Goal: Task Accomplishment & Management: Manage account settings

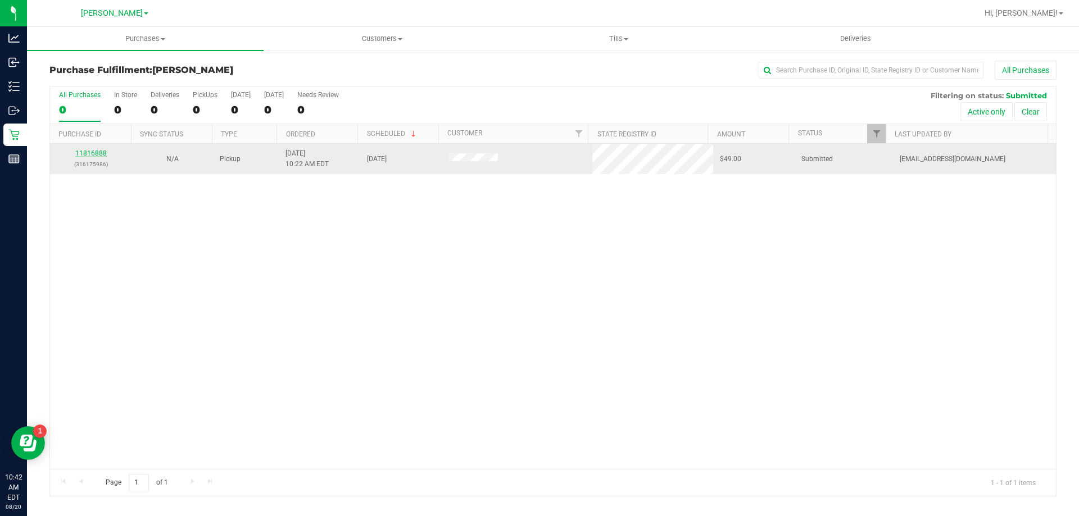
click at [105, 156] on link "11816888" at bounding box center [90, 153] width 31 height 8
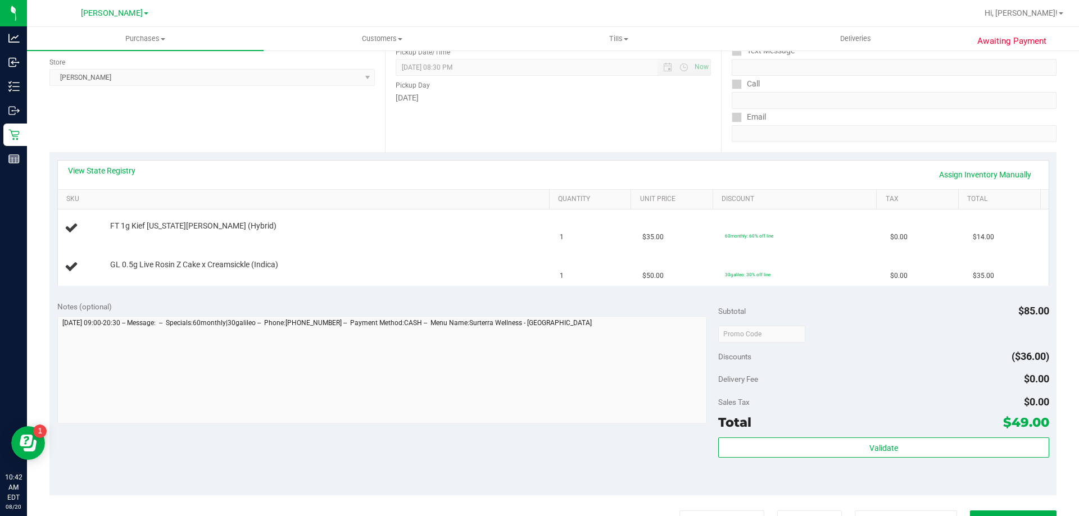
scroll to position [169, 0]
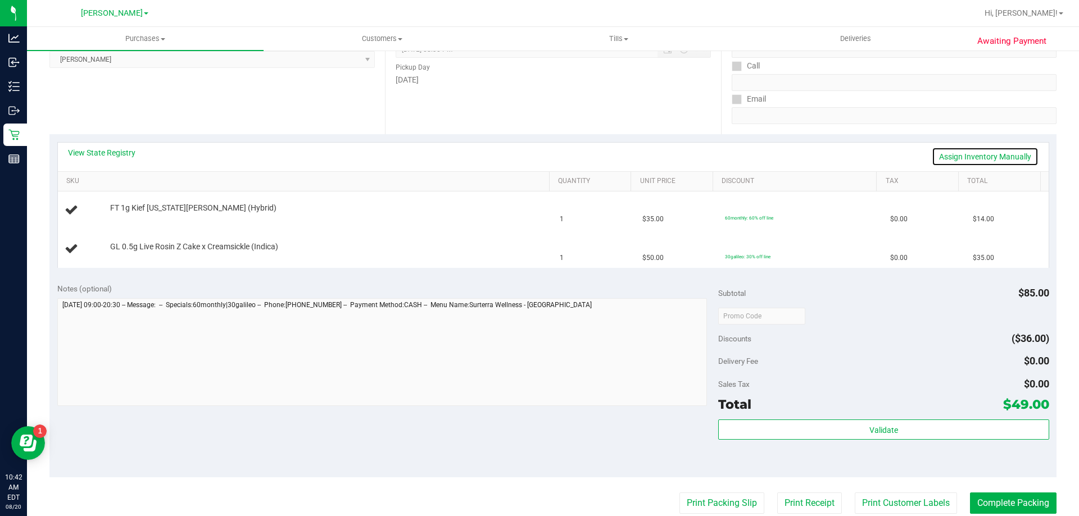
click at [954, 155] on link "Assign Inventory Manually" at bounding box center [984, 156] width 107 height 19
click at [139, 252] on link "Add Package" at bounding box center [130, 254] width 40 height 8
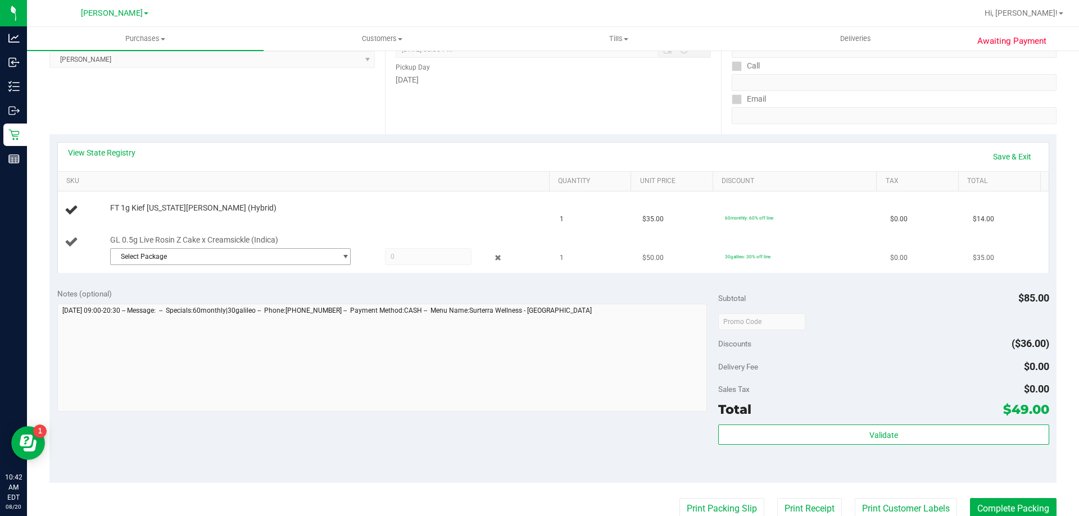
click at [297, 256] on span "Select Package" at bounding box center [223, 257] width 225 height 16
click at [172, 301] on span "6859944923811294" at bounding box center [148, 303] width 63 height 8
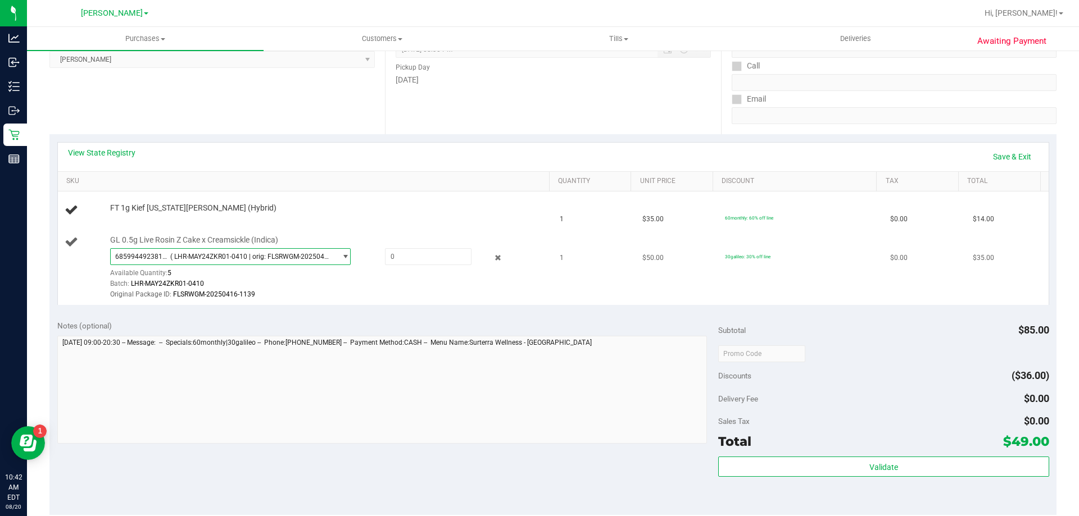
click at [418, 265] on div "6859944923811294 ( LHR-MAY24ZKR01-0410 | orig: FLSRWGM-20250416-1139 ) 68599449…" at bounding box center [327, 274] width 434 height 52
click at [418, 261] on span at bounding box center [428, 256] width 87 height 17
type input "1"
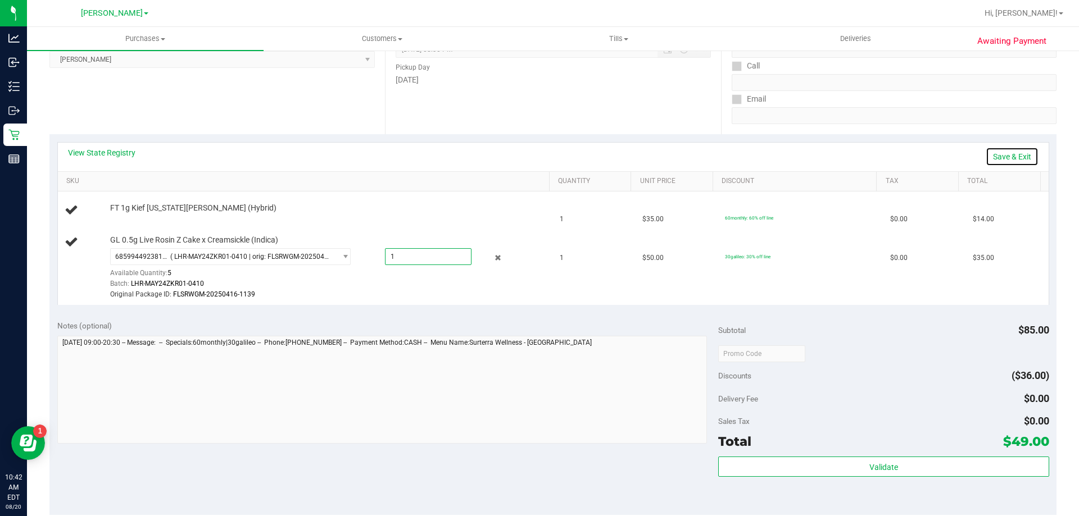
type input "1.0000"
click at [1000, 157] on link "Save & Exit" at bounding box center [1011, 156] width 53 height 19
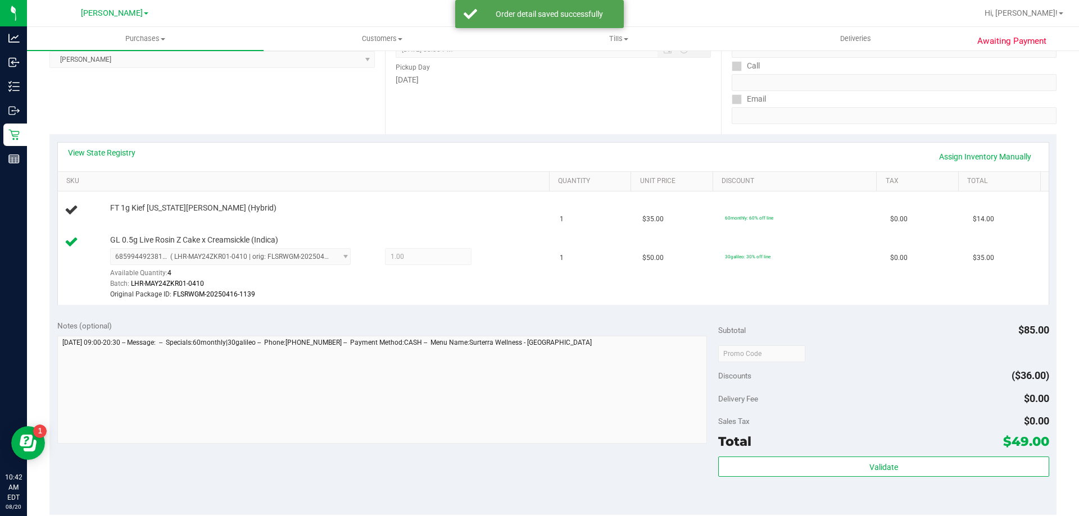
click at [235, 158] on div "View State Registry Assign Inventory Manually" at bounding box center [553, 156] width 970 height 19
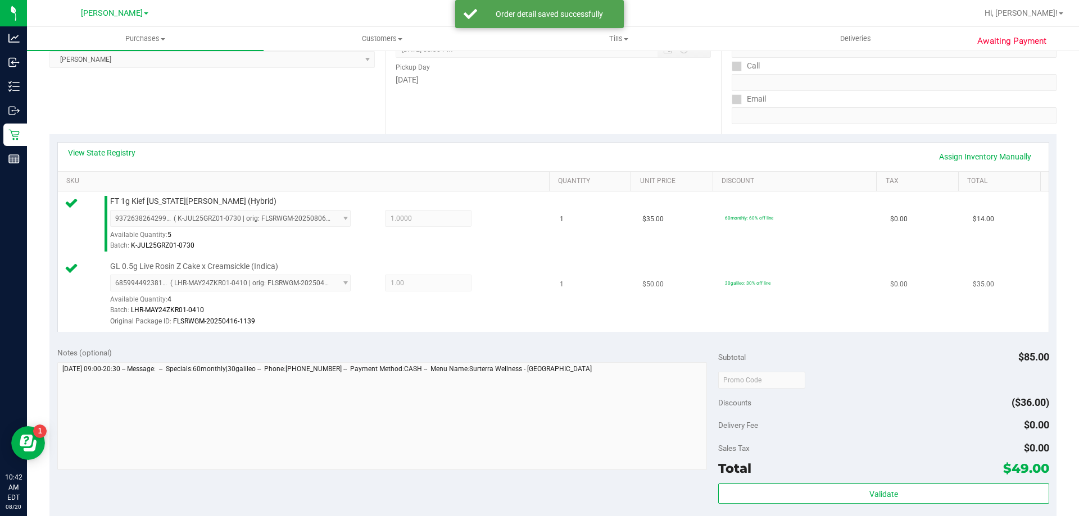
scroll to position [393, 0]
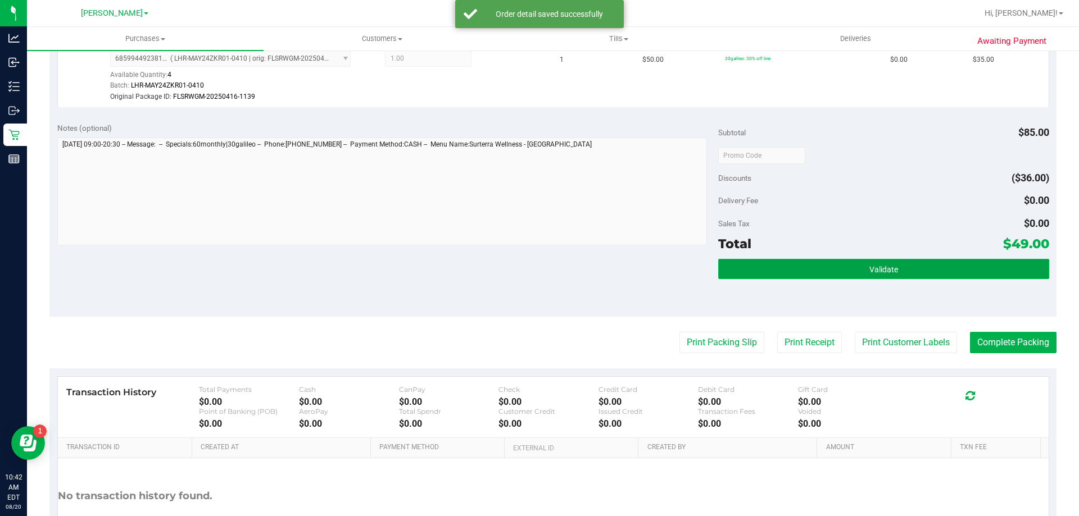
click at [870, 269] on span "Validate" at bounding box center [883, 269] width 29 height 9
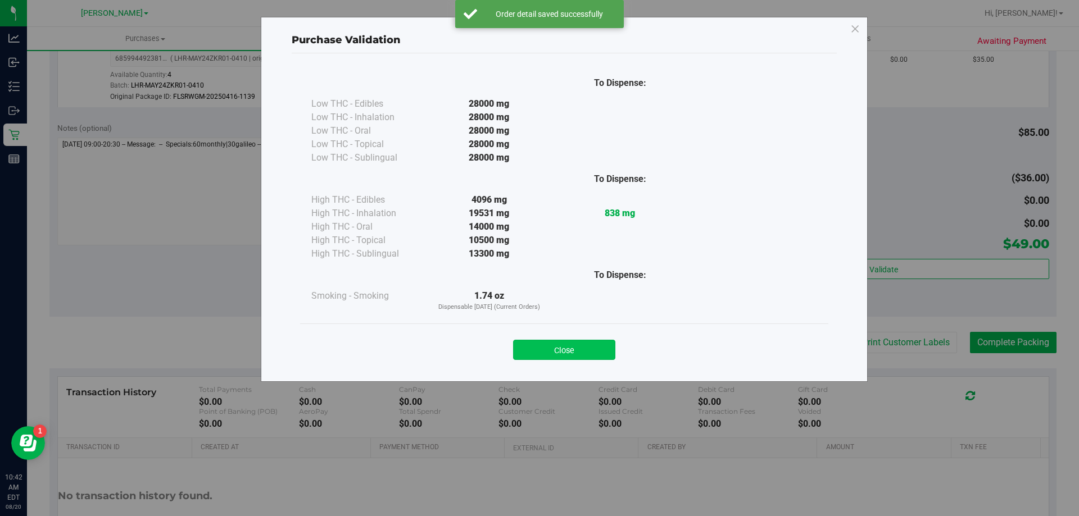
drag, startPoint x: 583, startPoint y: 336, endPoint x: 574, endPoint y: 357, distance: 22.6
click at [575, 348] on div "Close" at bounding box center [563, 347] width 511 height 28
click at [574, 357] on button "Close" at bounding box center [564, 350] width 102 height 20
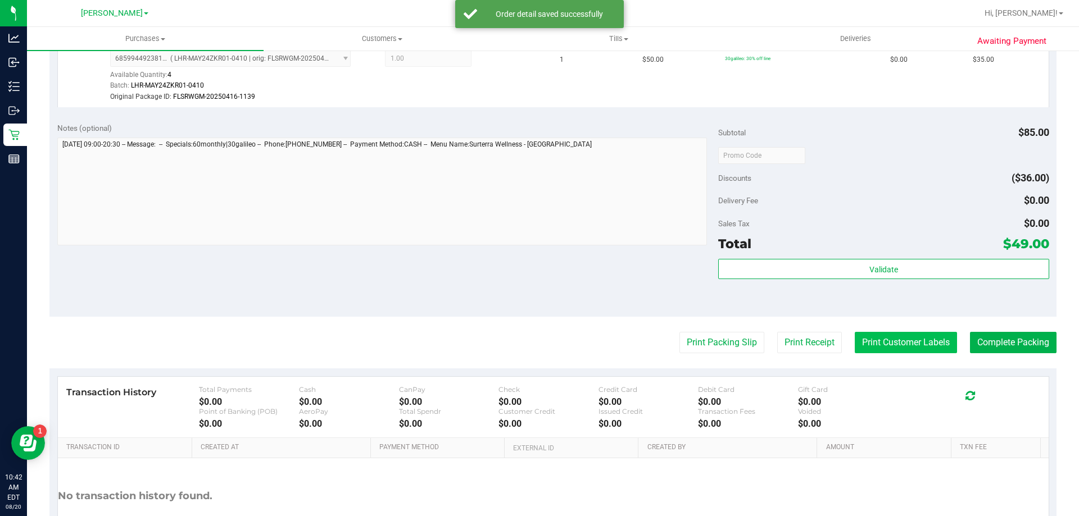
click at [920, 344] on button "Print Customer Labels" at bounding box center [905, 342] width 102 height 21
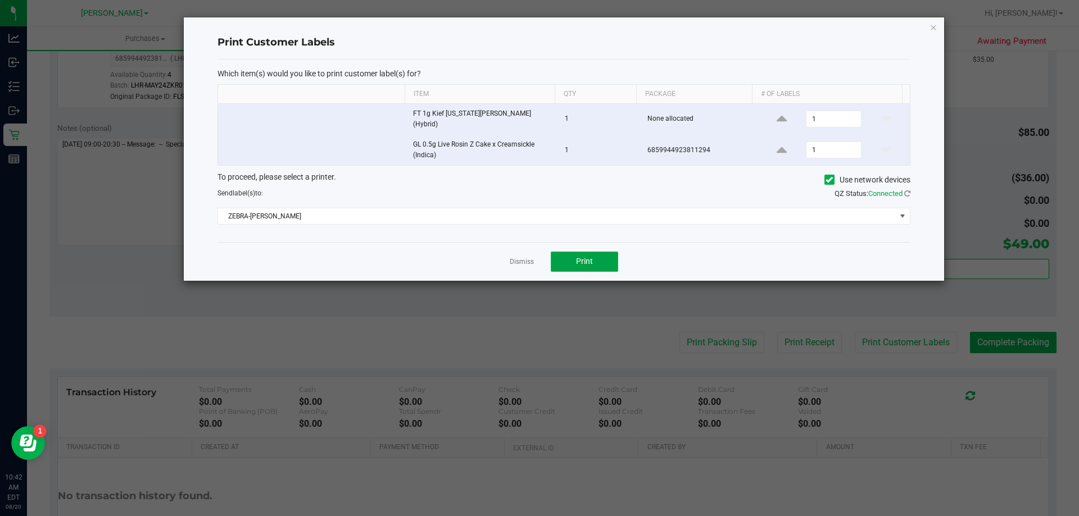
click at [599, 261] on button "Print" at bounding box center [584, 262] width 67 height 20
click at [521, 257] on link "Dismiss" at bounding box center [522, 262] width 24 height 10
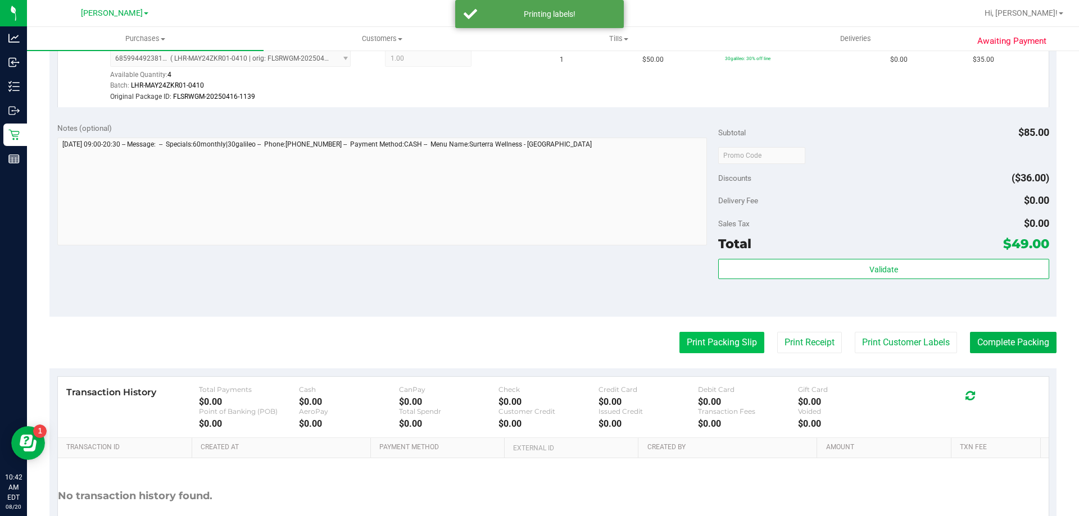
click at [686, 344] on button "Print Packing Slip" at bounding box center [721, 342] width 85 height 21
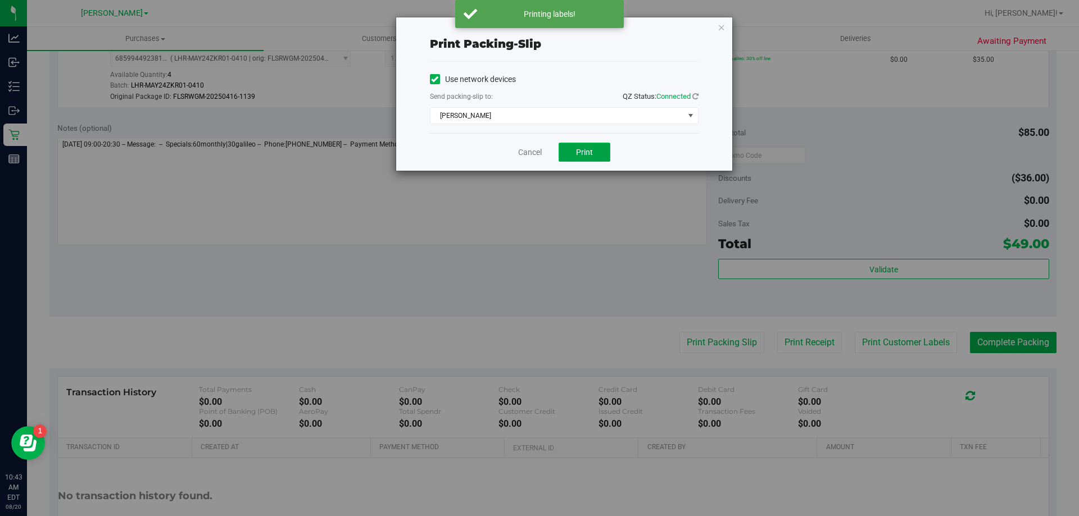
click at [579, 148] on span "Print" at bounding box center [584, 152] width 17 height 9
drag, startPoint x: 527, startPoint y: 146, endPoint x: 521, endPoint y: 176, distance: 30.3
click at [526, 147] on link "Cancel" at bounding box center [530, 153] width 24 height 12
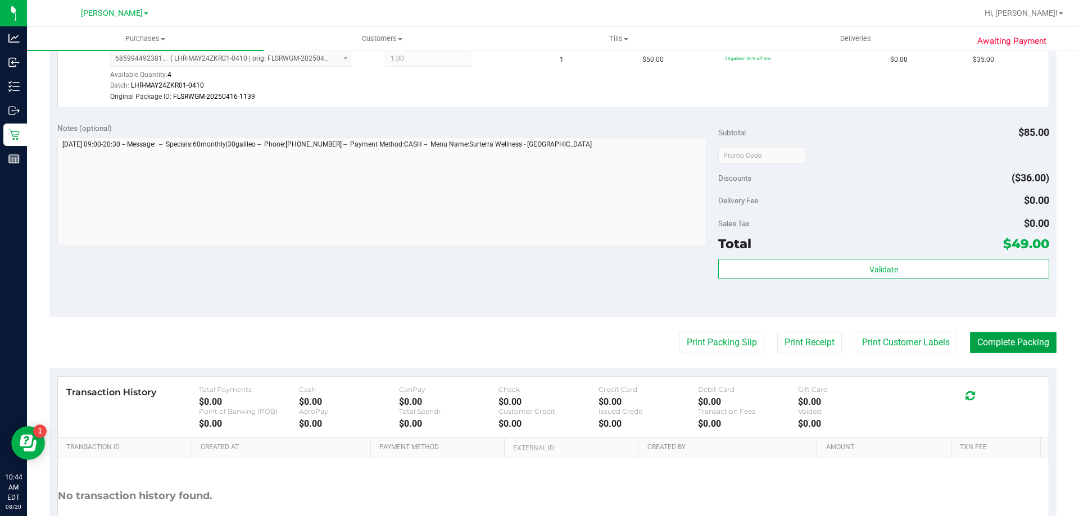
click at [997, 348] on button "Complete Packing" at bounding box center [1013, 342] width 87 height 21
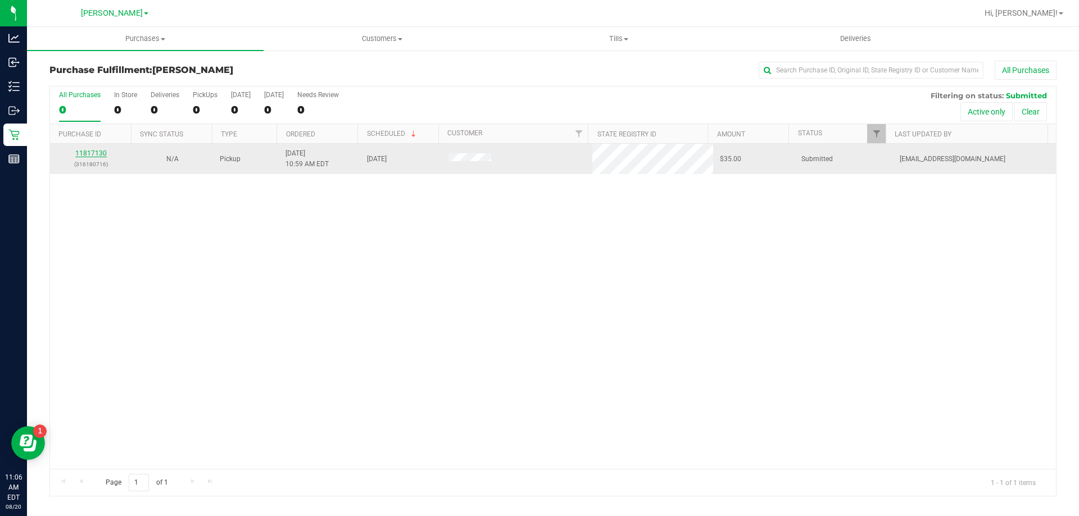
click at [84, 152] on link "11817130" at bounding box center [90, 153] width 31 height 8
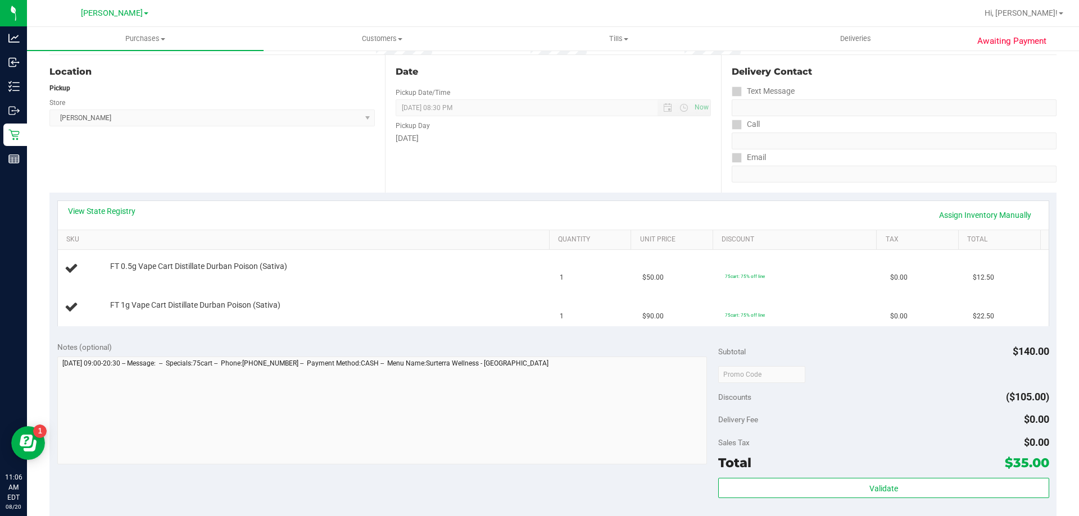
scroll to position [225, 0]
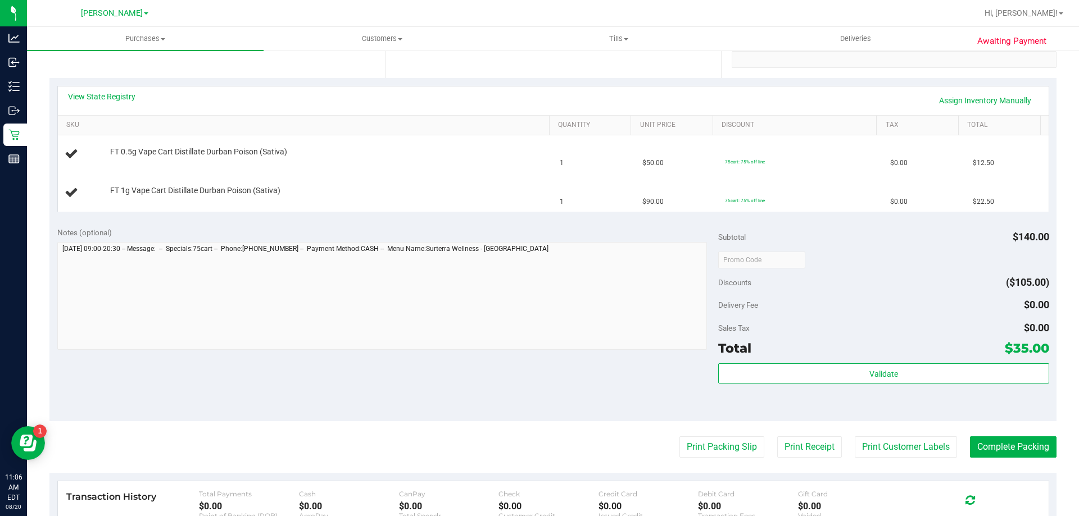
click at [681, 464] on purchase-details "Back Edit Purchase Cancel Purchase View Profile # 11817130 BioTrack ID: - Submi…" at bounding box center [552, 259] width 1007 height 847
click at [686, 447] on button "Print Packing Slip" at bounding box center [721, 447] width 85 height 21
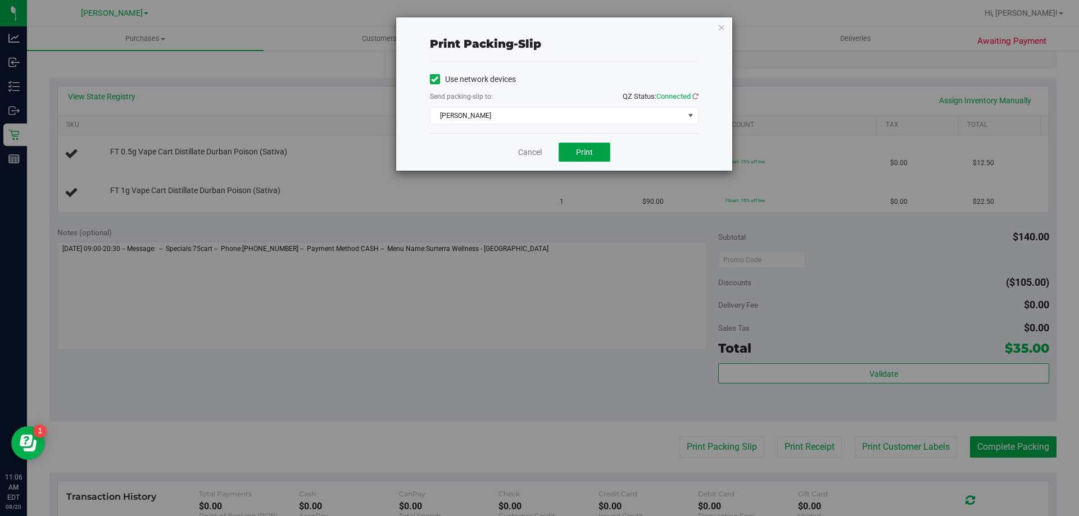
click at [577, 154] on span "Print" at bounding box center [584, 152] width 17 height 9
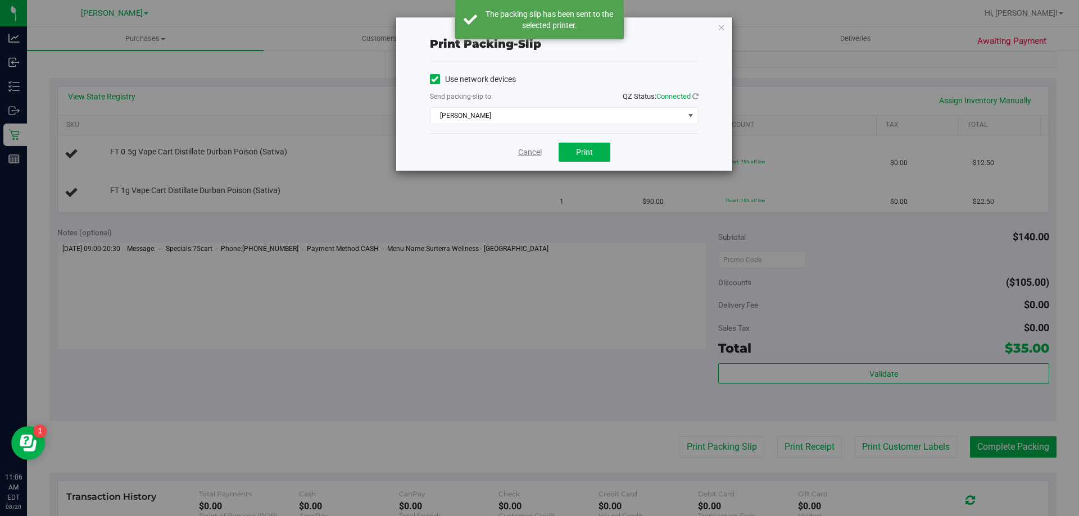
click at [526, 156] on link "Cancel" at bounding box center [530, 153] width 24 height 12
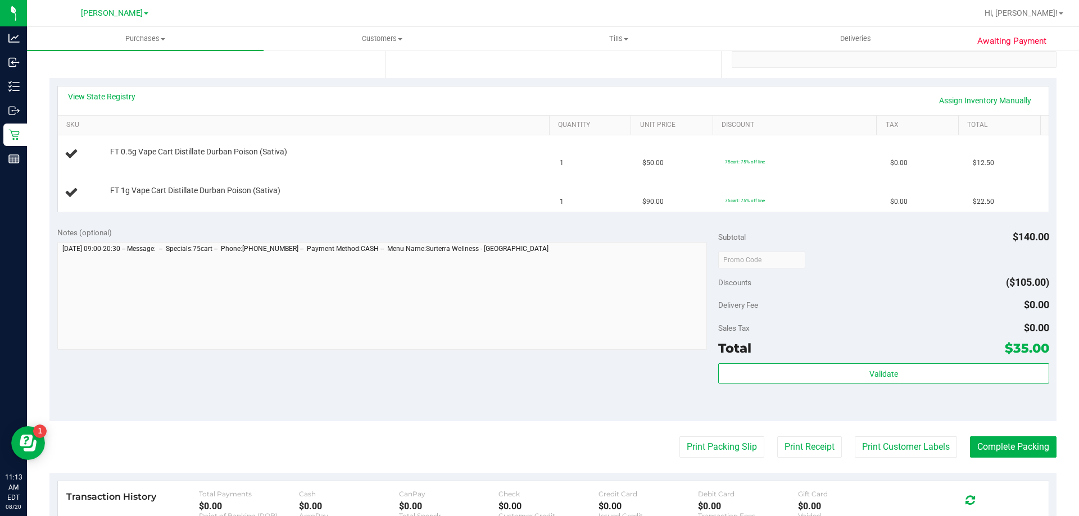
click at [230, 107] on div "View State Registry Assign Inventory Manually" at bounding box center [553, 100] width 970 height 19
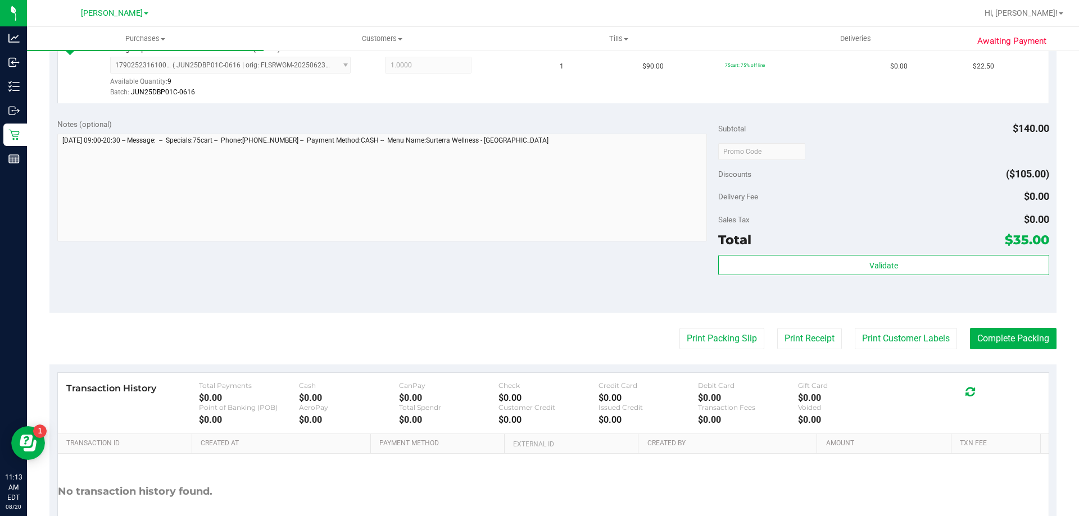
scroll to position [393, 0]
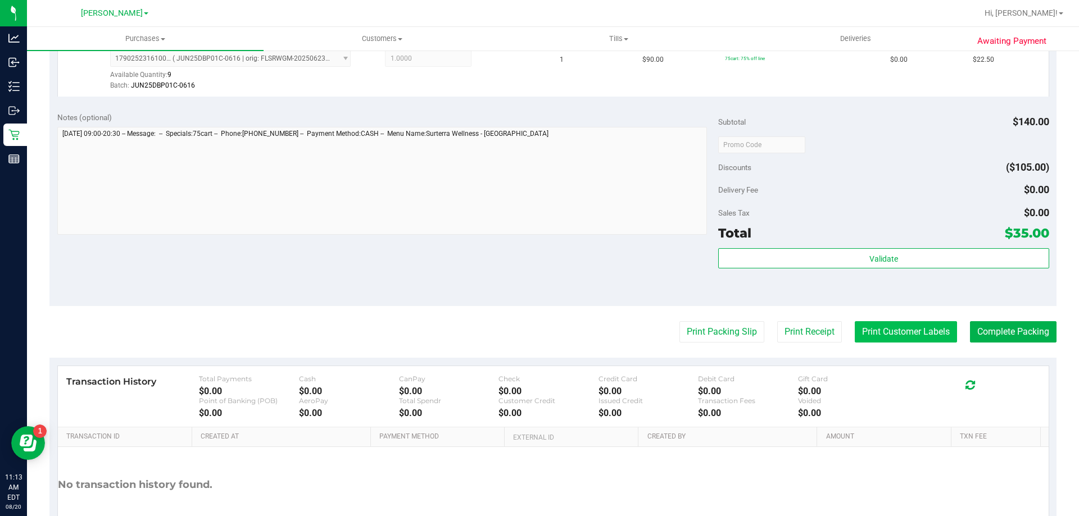
click at [891, 326] on button "Print Customer Labels" at bounding box center [905, 331] width 102 height 21
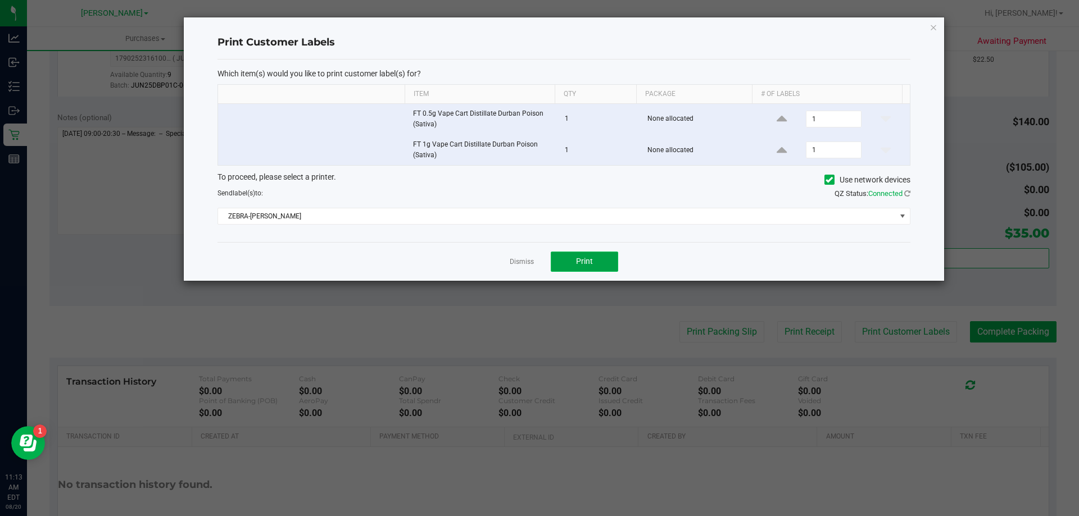
click at [585, 263] on span "Print" at bounding box center [584, 261] width 17 height 9
click at [522, 269] on div "Dismiss Print" at bounding box center [563, 261] width 693 height 39
click at [521, 264] on link "Dismiss" at bounding box center [522, 262] width 24 height 10
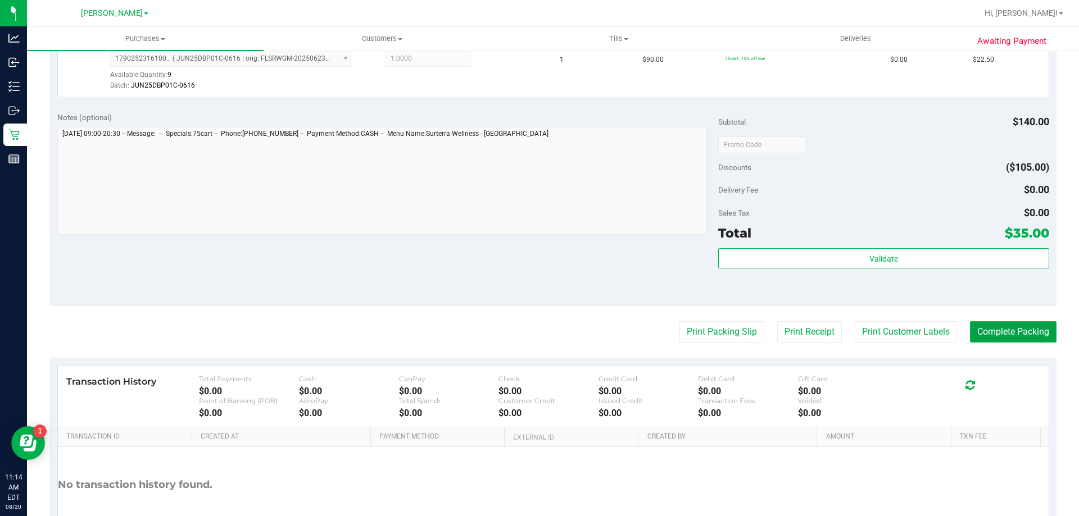
click at [1000, 330] on button "Complete Packing" at bounding box center [1013, 331] width 87 height 21
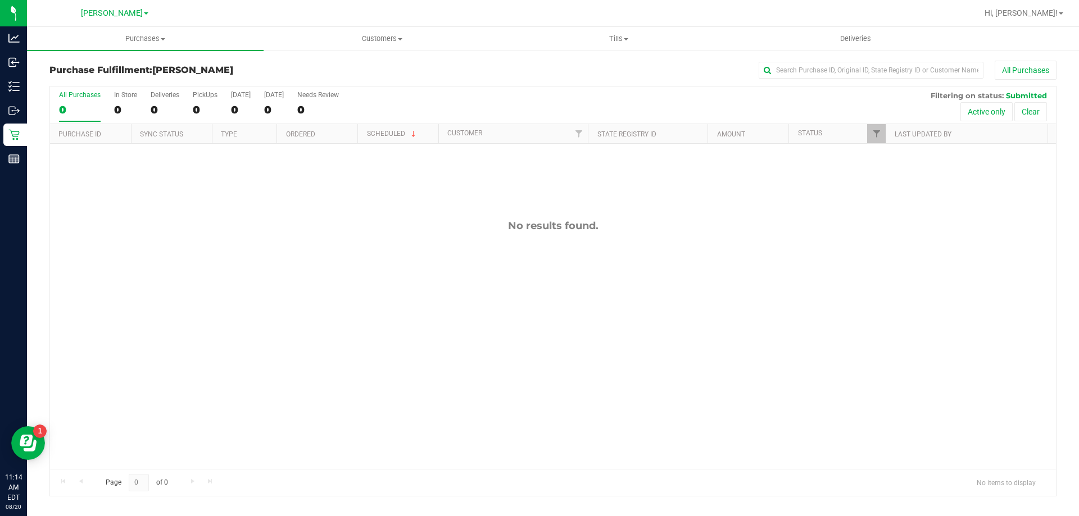
click at [537, 88] on div "All Purchases 0 In Store 0 Deliveries 0 PickUps 0 Today 0 Tomorrow 0 Needs Revi…" at bounding box center [553, 91] width 1006 height 9
click at [481, 74] on div "All Purchases" at bounding box center [720, 70] width 671 height 19
click at [388, 72] on div "All Purchases" at bounding box center [720, 70] width 671 height 19
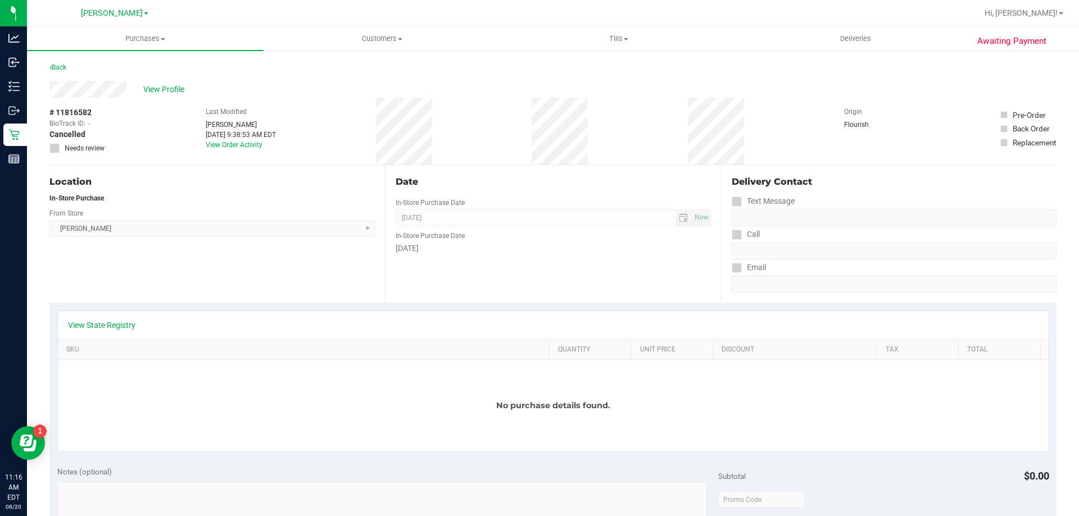
click at [487, 148] on div "# 11816582 BioTrack ID: - Cancelled Needs review Last Modified [PERSON_NAME] [D…" at bounding box center [552, 131] width 1007 height 67
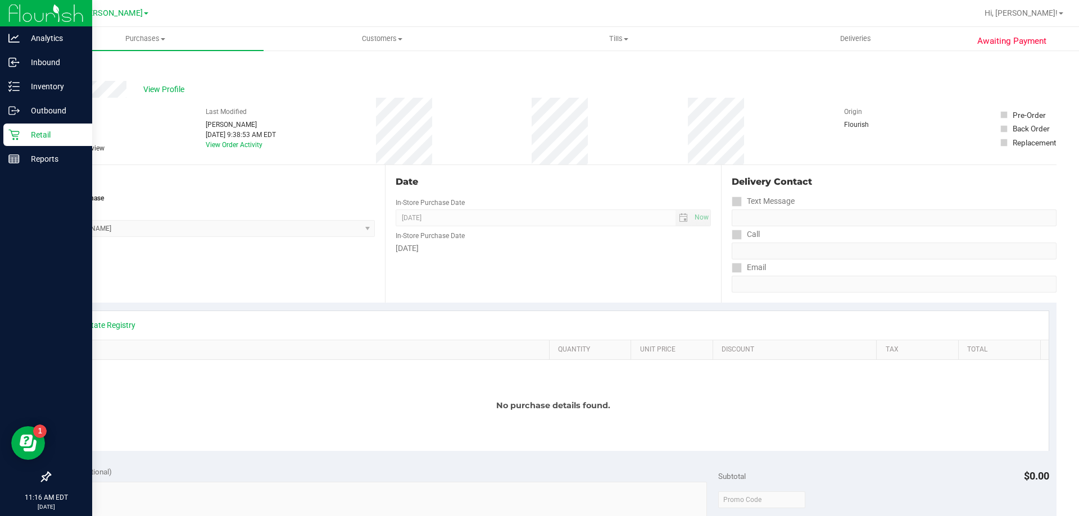
click at [40, 137] on p "Retail" at bounding box center [53, 134] width 67 height 13
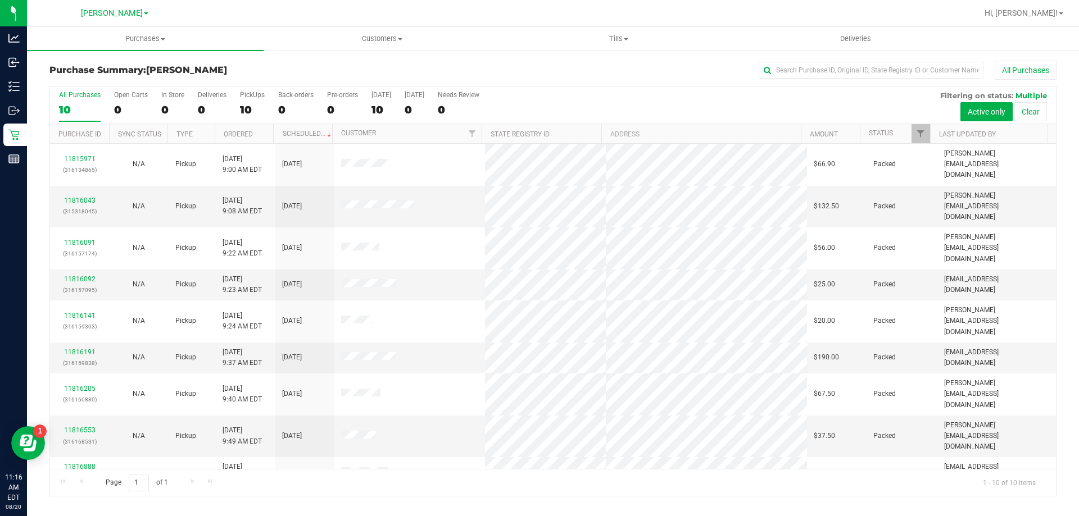
click at [335, 70] on h3 "Purchase Summary: [GEOGRAPHIC_DATA][PERSON_NAME]" at bounding box center [216, 70] width 335 height 10
click at [432, 79] on div "All Purchases" at bounding box center [720, 70] width 671 height 19
